Goal: Navigation & Orientation: Find specific page/section

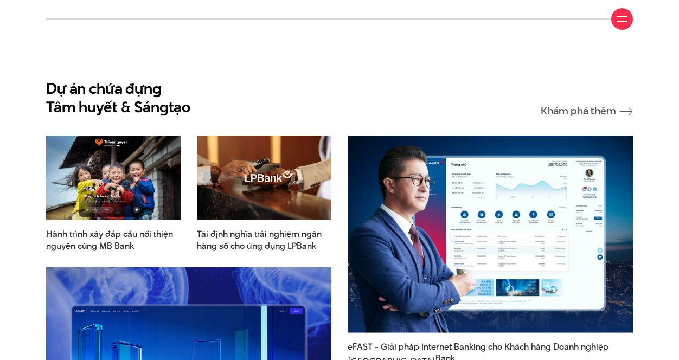
scroll to position [1117, 0]
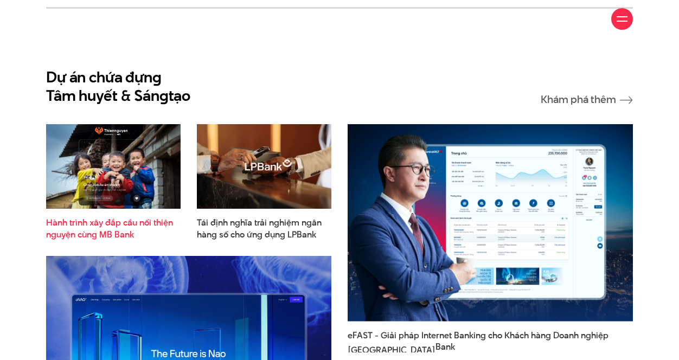
click at [124, 232] on span "nguyện cùng MB Bank" at bounding box center [90, 235] width 88 height 12
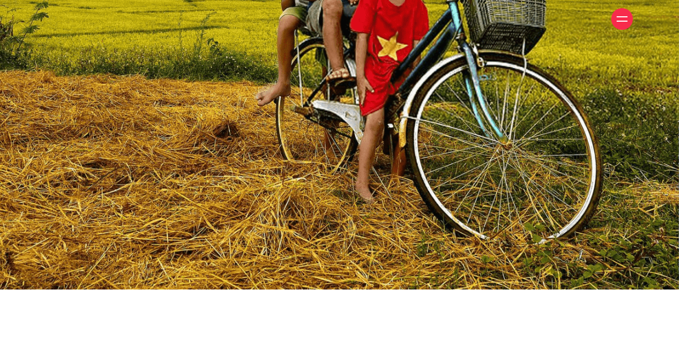
scroll to position [1081, 0]
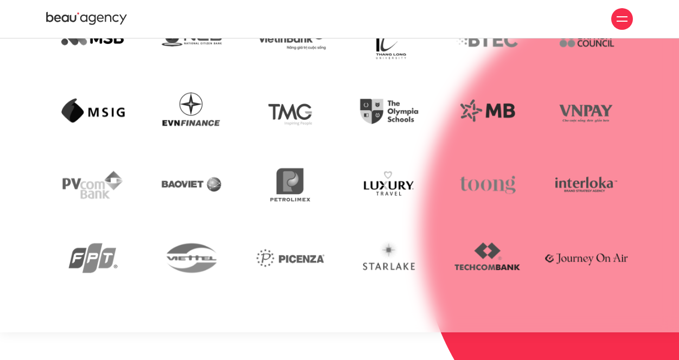
scroll to position [1869, 0]
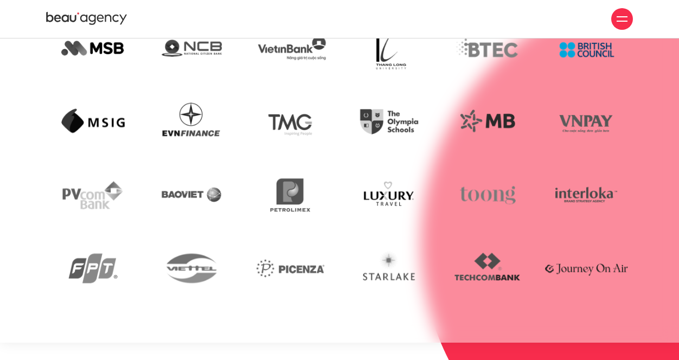
click at [584, 49] on img at bounding box center [586, 49] width 93 height 64
click at [577, 50] on img at bounding box center [586, 49] width 93 height 64
click at [562, 58] on img at bounding box center [586, 49] width 93 height 64
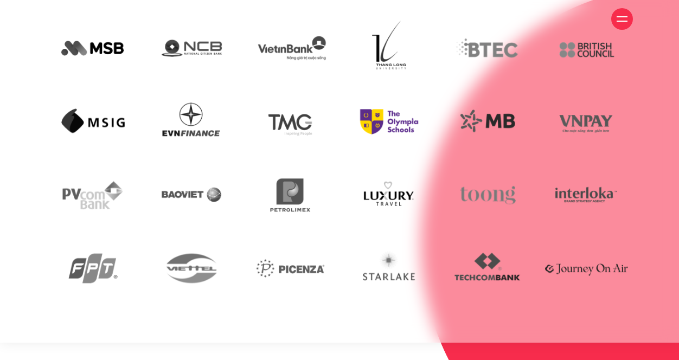
scroll to position [2220, 0]
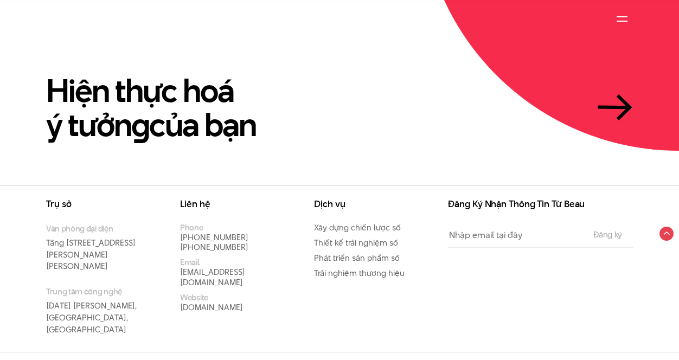
click at [609, 35] on div "Giới thiệu Dự án Dịch vụ Góc nhìn Liên hệ" at bounding box center [339, 19] width 587 height 38
click at [623, 22] on div at bounding box center [622, 19] width 11 height 11
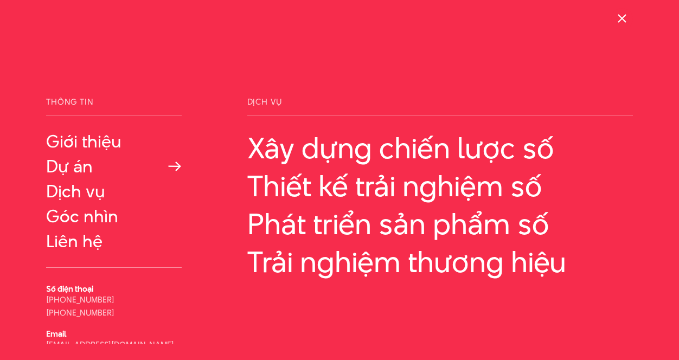
click at [72, 163] on link "Dự án" at bounding box center [114, 167] width 136 height 20
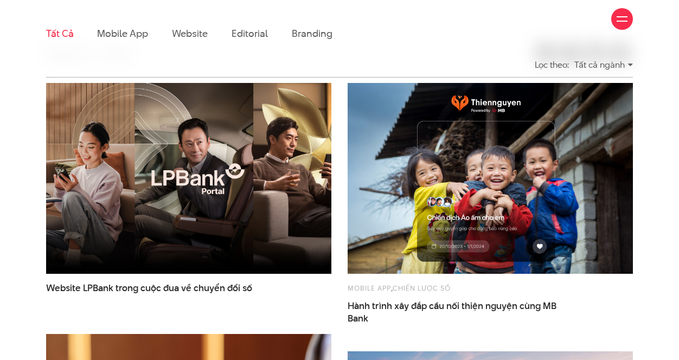
scroll to position [266, 0]
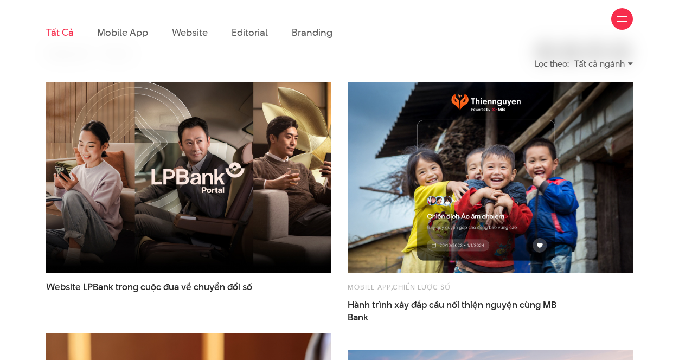
click at [610, 64] on div "Tất cả ngành" at bounding box center [604, 63] width 59 height 19
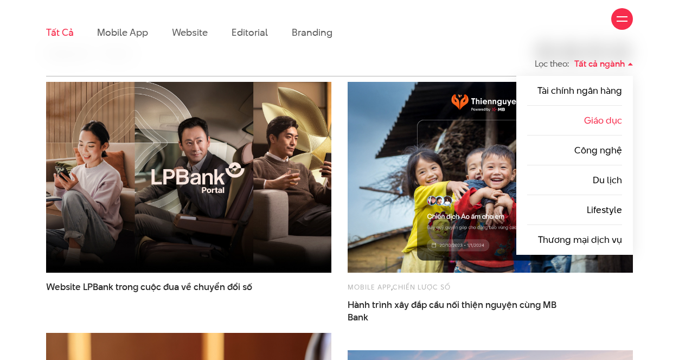
click at [593, 122] on link "Giáo dục" at bounding box center [603, 120] width 38 height 13
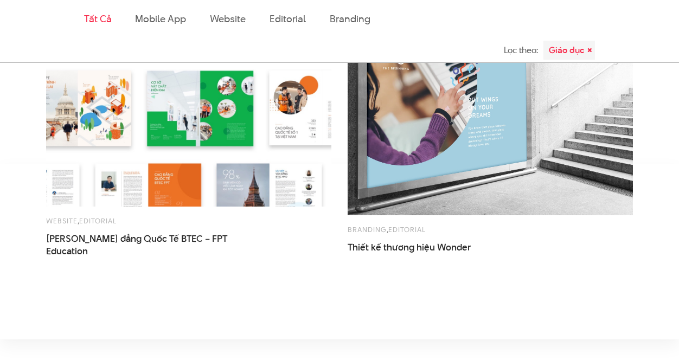
scroll to position [1482, 0]
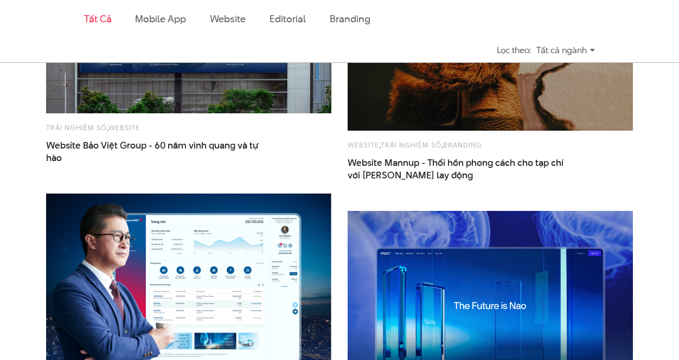
scroll to position [1109, 0]
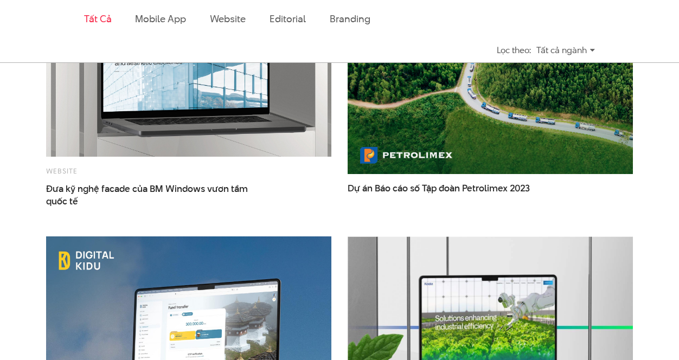
scroll to position [1717, 0]
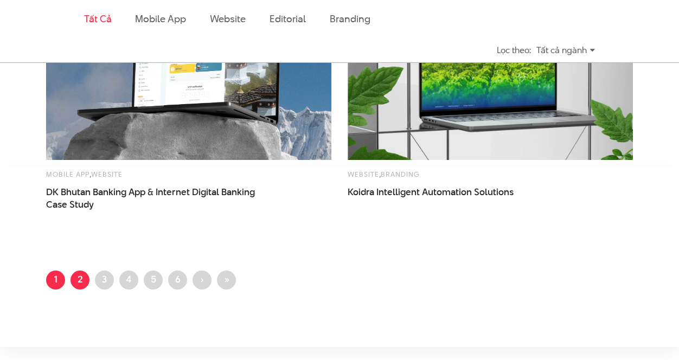
click at [74, 277] on link "Trang 2" at bounding box center [80, 280] width 19 height 19
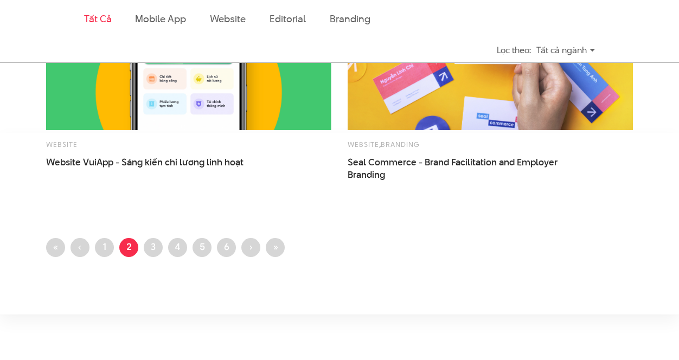
scroll to position [1758, 0]
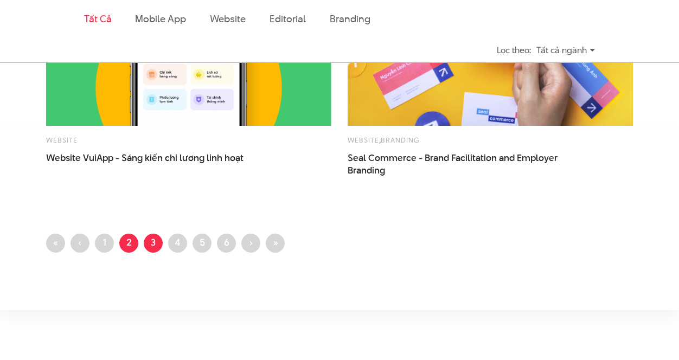
click at [159, 243] on link "Trang 3" at bounding box center [153, 243] width 19 height 19
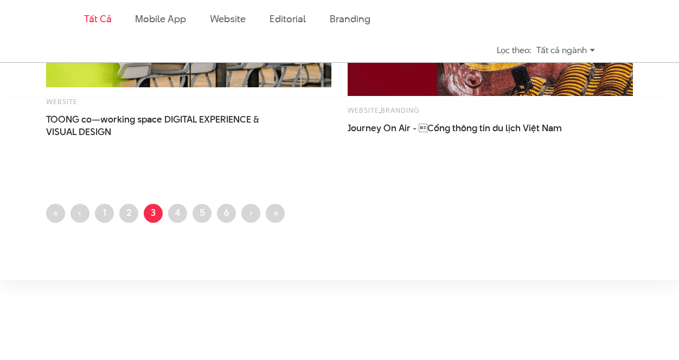
scroll to position [1761, 0]
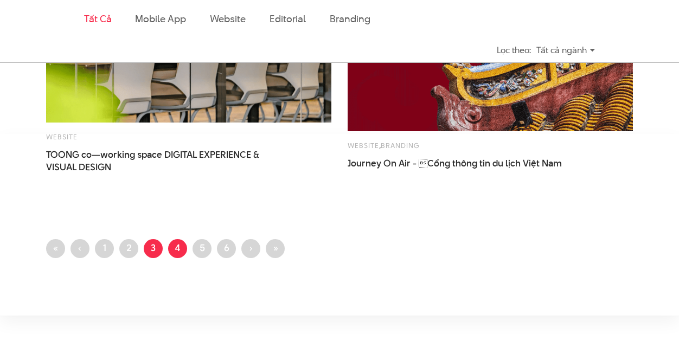
click at [181, 245] on link "Trang 4" at bounding box center [177, 248] width 19 height 19
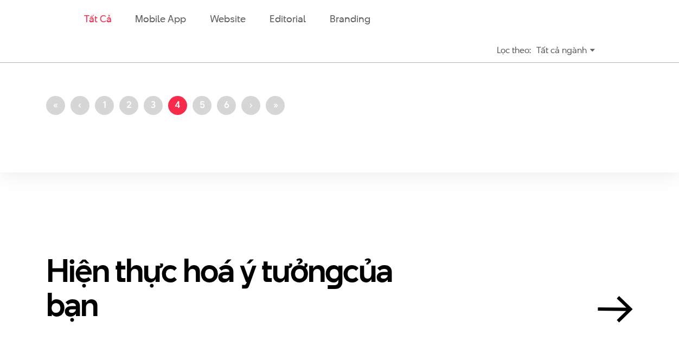
scroll to position [1824, 0]
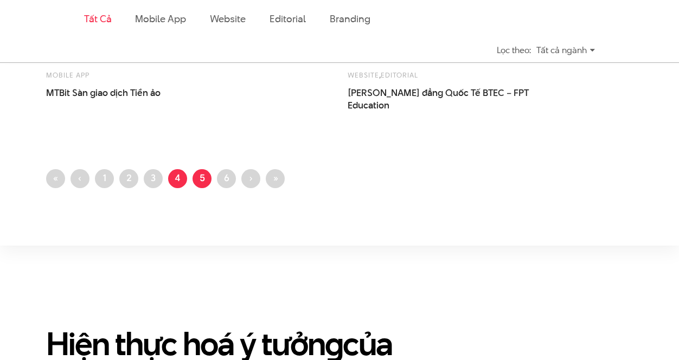
click at [204, 183] on link "Trang 5" at bounding box center [202, 178] width 19 height 19
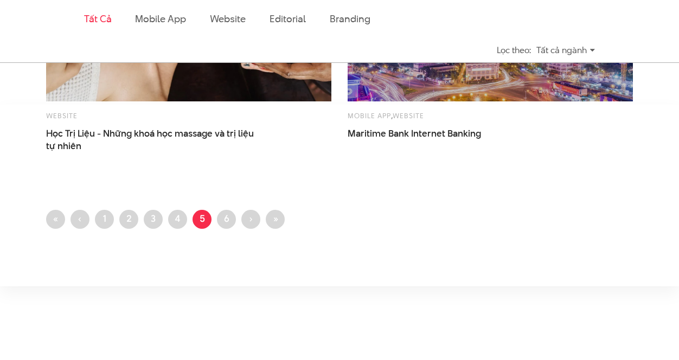
scroll to position [1787, 0]
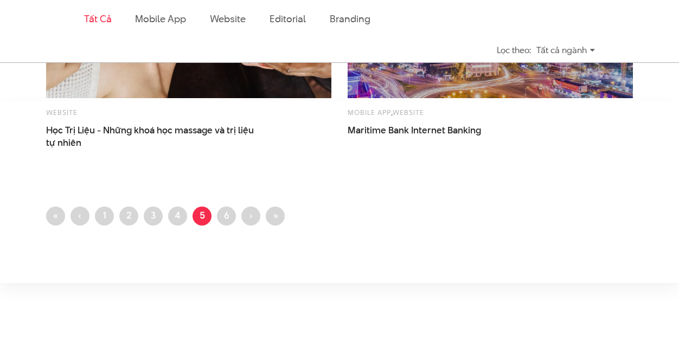
click at [223, 209] on link "Trang 6" at bounding box center [226, 216] width 19 height 19
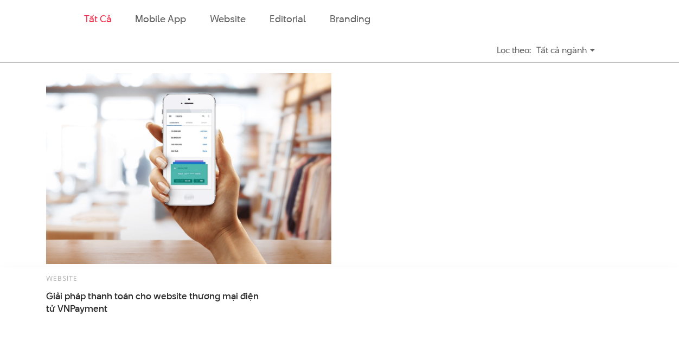
scroll to position [1752, 0]
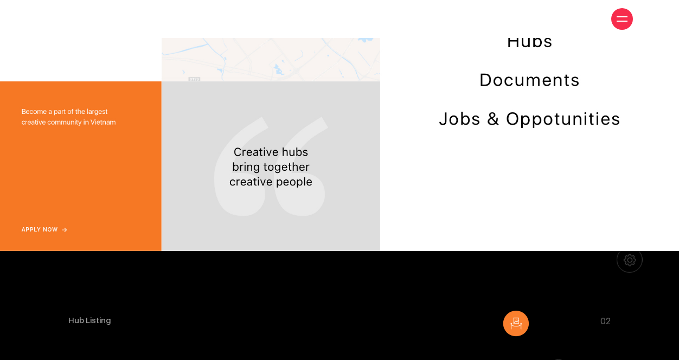
scroll to position [3253, 0]
